Goal: Task Accomplishment & Management: Use online tool/utility

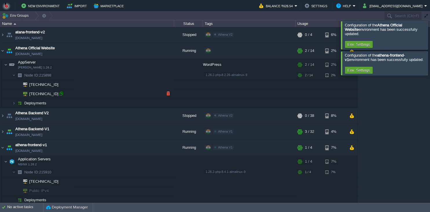
click at [62, 94] on div at bounding box center [60, 93] width 5 height 5
click at [103, 64] on button "button" at bounding box center [104, 64] width 5 height 5
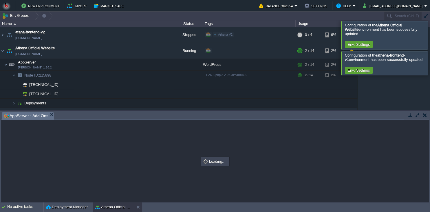
click at [430, 64] on div at bounding box center [437, 62] width 0 height 23
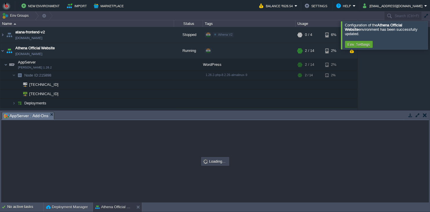
click at [430, 35] on div at bounding box center [437, 35] width 0 height 28
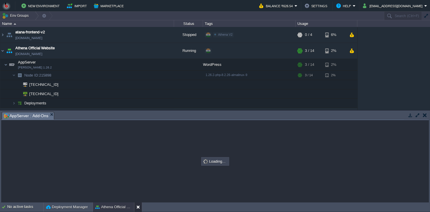
click at [138, 206] on button at bounding box center [139, 207] width 6 height 6
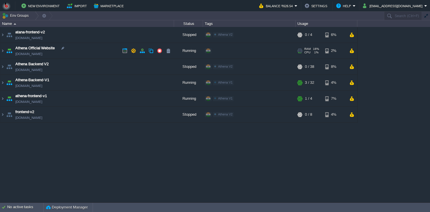
click at [88, 52] on td "Athena Official Website [DOMAIN_NAME]" at bounding box center [87, 51] width 174 height 16
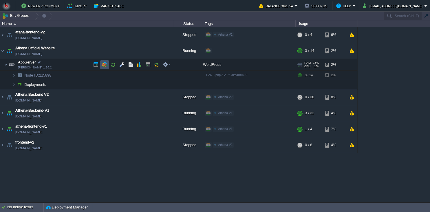
click at [106, 63] on button "button" at bounding box center [104, 64] width 5 height 5
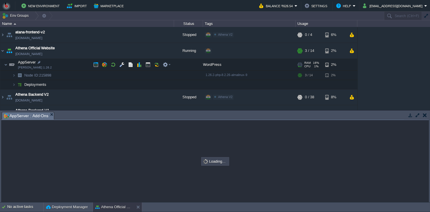
click at [90, 67] on td "AppServer [PERSON_NAME] 1.26.2" at bounding box center [87, 65] width 174 height 12
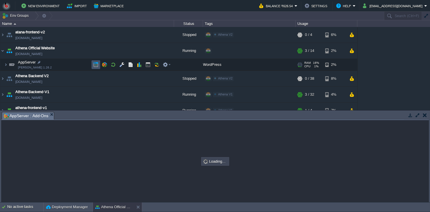
click at [94, 67] on button "button" at bounding box center [95, 64] width 5 height 5
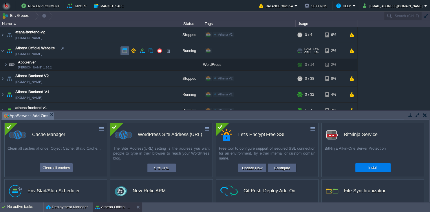
click at [121, 52] on td at bounding box center [124, 50] width 9 height 9
click at [277, 166] on button "Configure" at bounding box center [281, 167] width 19 height 7
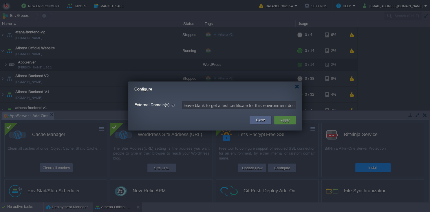
click at [246, 100] on form "External Domain(s) leave blank to get a test certificate for this environment d…" at bounding box center [215, 104] width 162 height 11
click at [245, 105] on input "External Domain(s)" at bounding box center [239, 105] width 114 height 8
paste input "[DOMAIN_NAME]"
drag, startPoint x: 194, startPoint y: 106, endPoint x: 158, endPoint y: 107, distance: 35.6
click at [182, 107] on input "[DOMAIN_NAME]" at bounding box center [239, 105] width 114 height 8
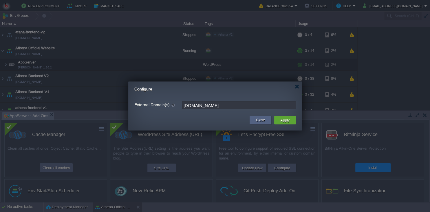
click at [210, 105] on input "[DOMAIN_NAME]" at bounding box center [239, 105] width 114 height 8
type input "[DOMAIN_NAME]"
click at [283, 122] on button "Apply" at bounding box center [284, 119] width 13 height 7
